Goal: Information Seeking & Learning: Learn about a topic

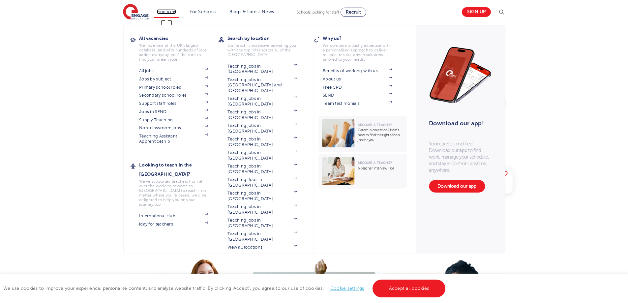
click at [175, 9] on link "Find jobs" at bounding box center [166, 11] width 19 height 5
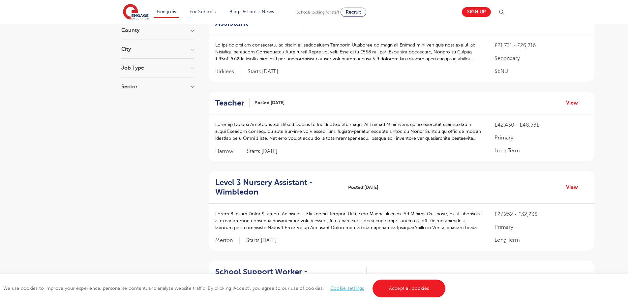
scroll to position [840, 0]
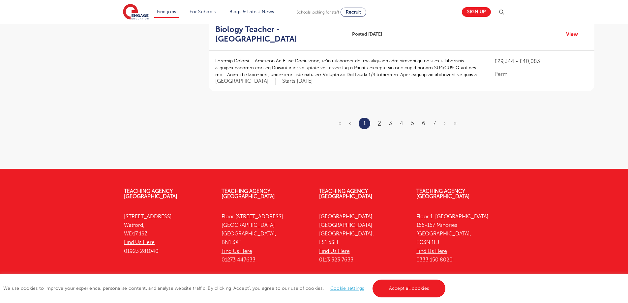
click at [380, 119] on li "2" at bounding box center [379, 123] width 3 height 9
click at [379, 120] on link "2" at bounding box center [379, 123] width 3 height 6
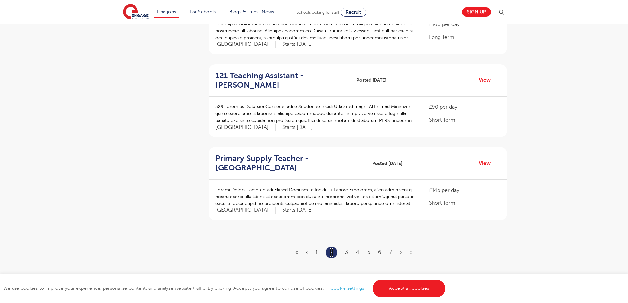
scroll to position [688, 0]
click at [346, 253] on link "3" at bounding box center [346, 254] width 3 height 6
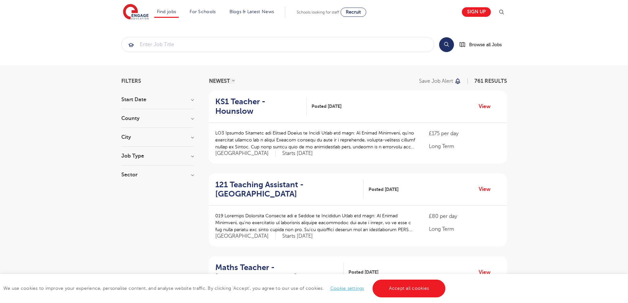
scroll to position [838, 0]
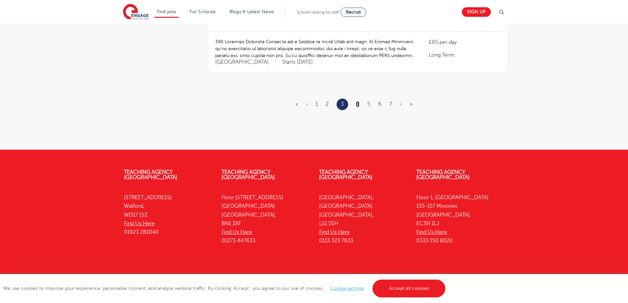
click at [358, 101] on link "4" at bounding box center [357, 104] width 3 height 6
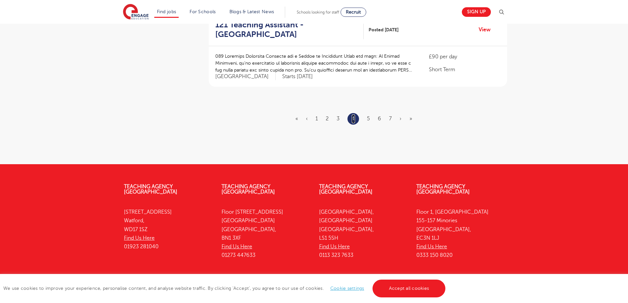
scroll to position [828, 0]
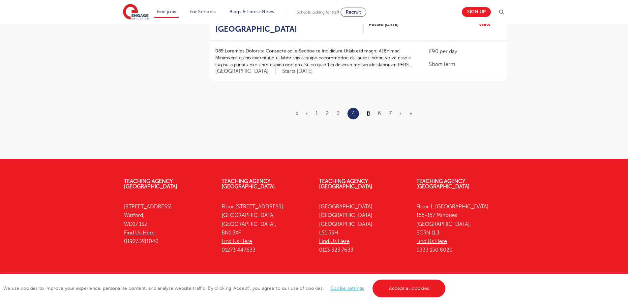
click at [369, 110] on link "5" at bounding box center [368, 113] width 3 height 6
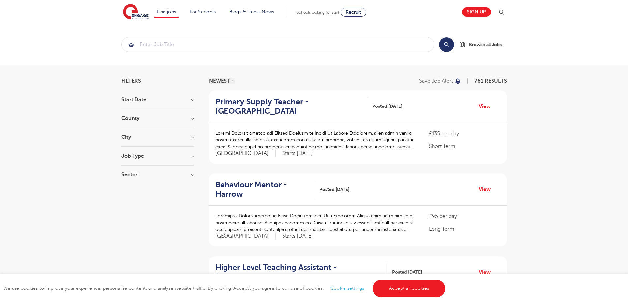
scroll to position [847, 0]
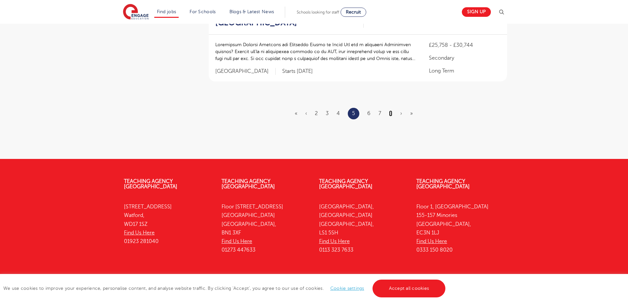
click at [391, 110] on link "8" at bounding box center [390, 113] width 3 height 6
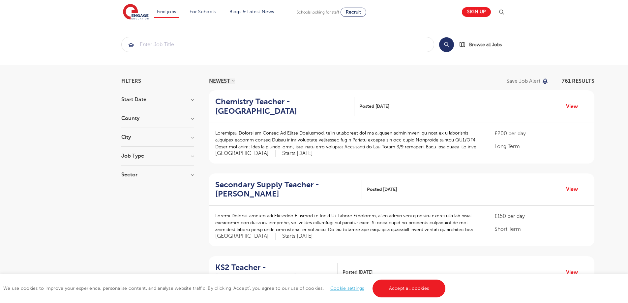
scroll to position [847, 0]
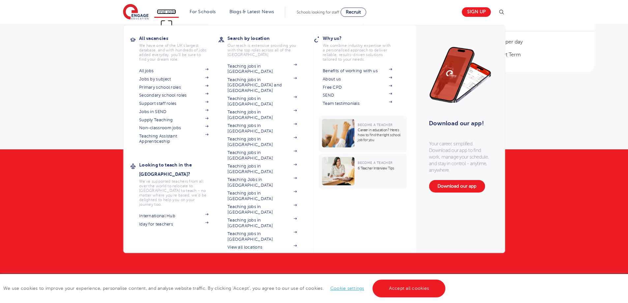
click at [170, 12] on link "Find jobs" at bounding box center [166, 11] width 19 height 5
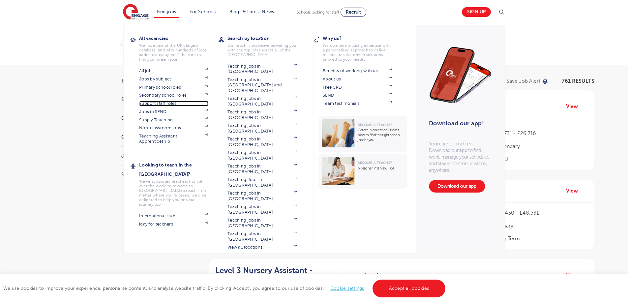
click at [163, 105] on link "Support staff roles" at bounding box center [173, 103] width 69 height 5
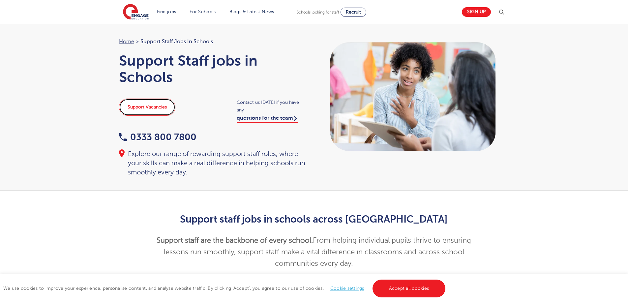
click at [160, 110] on link "Support Vacancies" at bounding box center [147, 107] width 56 height 17
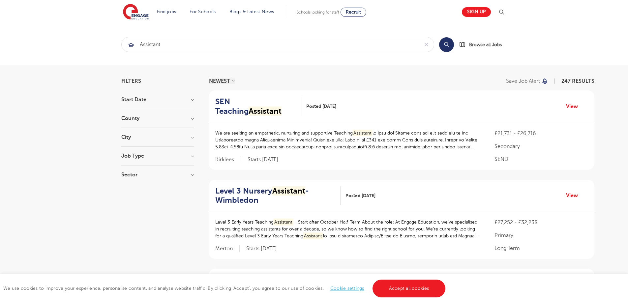
scroll to position [856, 0]
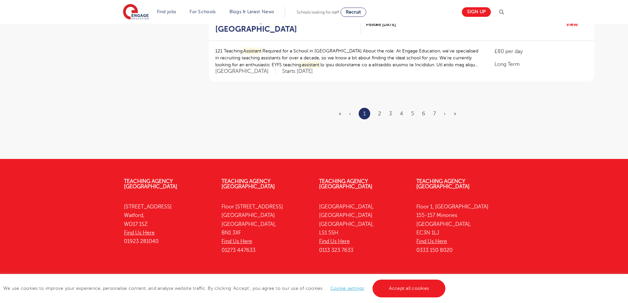
click at [382, 108] on ul "« ‹ 1 2 3 4 5 6 7 › »" at bounding box center [402, 114] width 126 height 12
click at [381, 111] on link "2" at bounding box center [379, 114] width 3 height 6
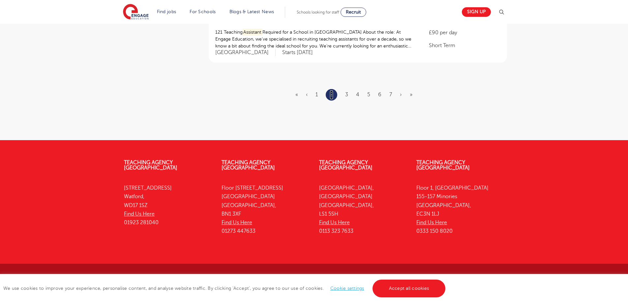
scroll to position [839, 0]
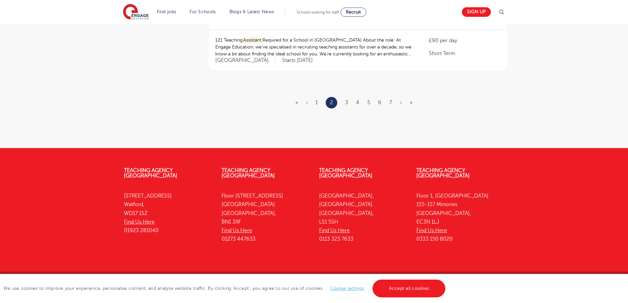
click at [348, 102] on ul "« ‹ 1 2 3 4 5 6 7 › »" at bounding box center [357, 103] width 125 height 12
click at [347, 107] on ul "« ‹ 1 2 3 4 5 6 7 › »" at bounding box center [357, 103] width 125 height 12
click at [346, 105] on link "3" at bounding box center [346, 103] width 3 height 6
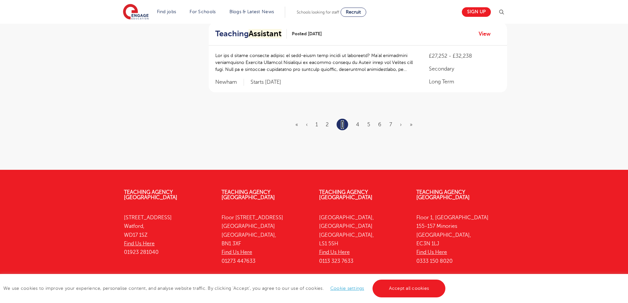
scroll to position [0, 0]
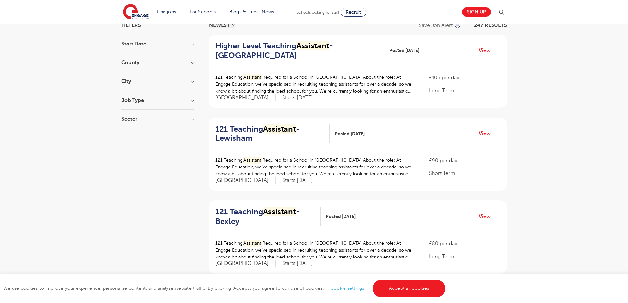
scroll to position [841, 0]
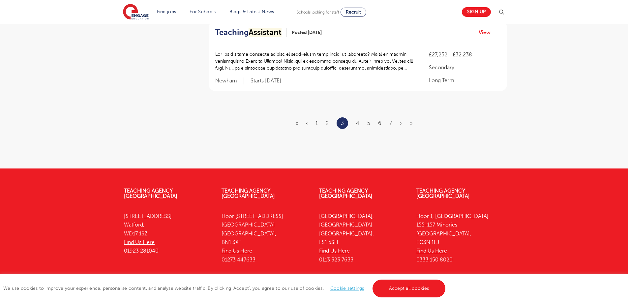
click at [354, 117] on ul "« ‹ 1 2 3 4 5 6 7 › »" at bounding box center [357, 123] width 125 height 12
click at [357, 120] on link "4" at bounding box center [357, 123] width 3 height 6
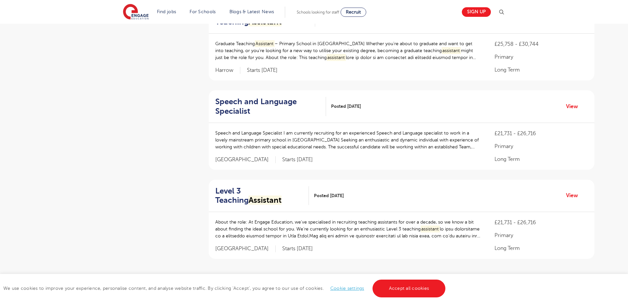
scroll to position [847, 0]
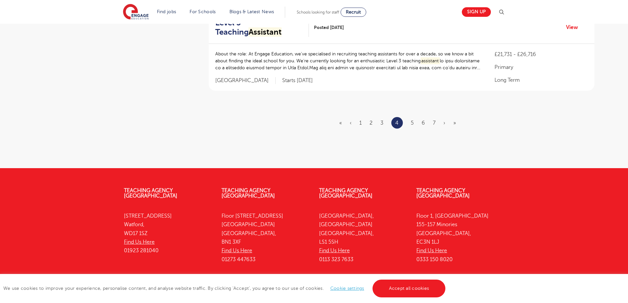
click at [428, 125] on ul "« ‹ 1 2 3 4 5 6 7 › »" at bounding box center [401, 123] width 125 height 12
click at [433, 125] on link "7" at bounding box center [434, 123] width 3 height 6
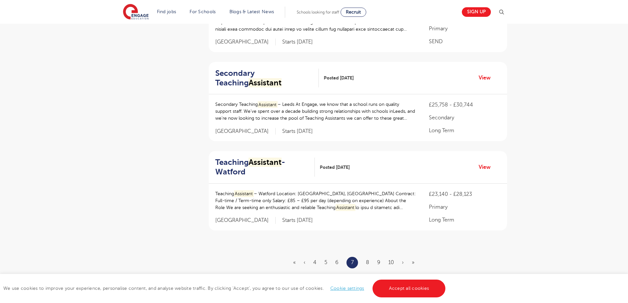
scroll to position [881, 0]
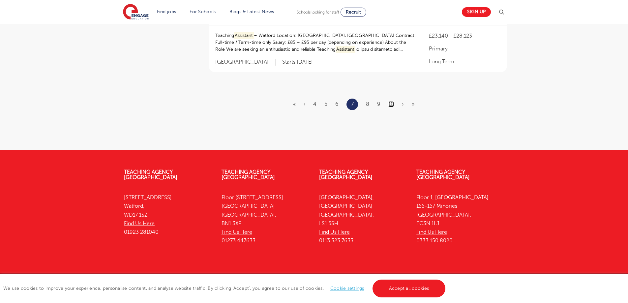
click at [393, 101] on link "10" at bounding box center [391, 104] width 6 height 6
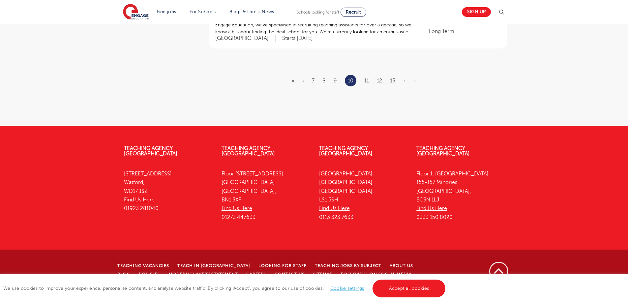
scroll to position [0, 0]
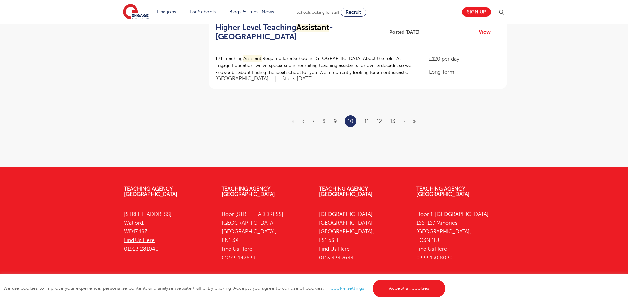
scroll to position [863, 0]
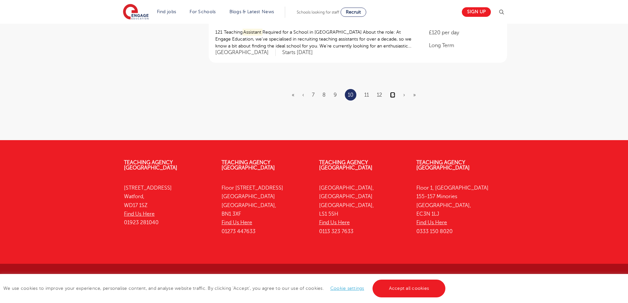
click at [395, 95] on link "13" at bounding box center [392, 95] width 5 height 6
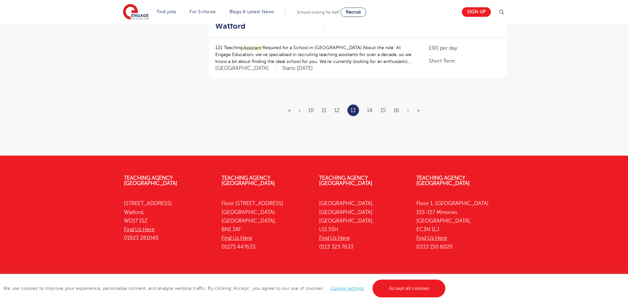
scroll to position [860, 0]
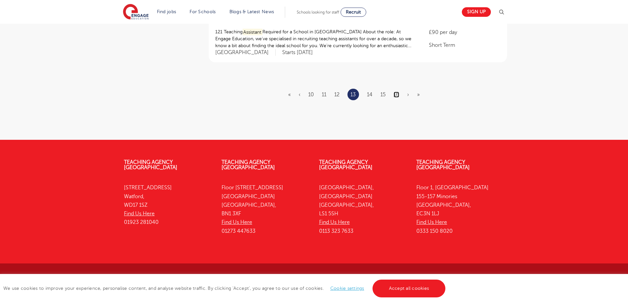
click at [395, 97] on link "16" at bounding box center [397, 95] width 6 height 6
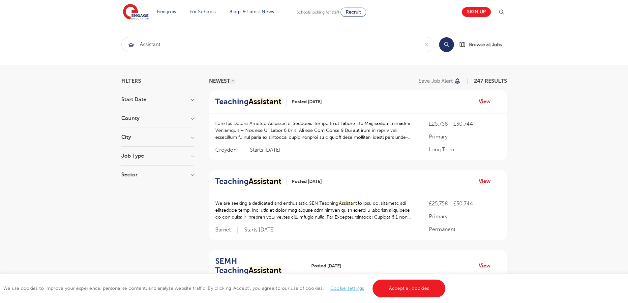
scroll to position [850, 0]
